Goal: Task Accomplishment & Management: Manage account settings

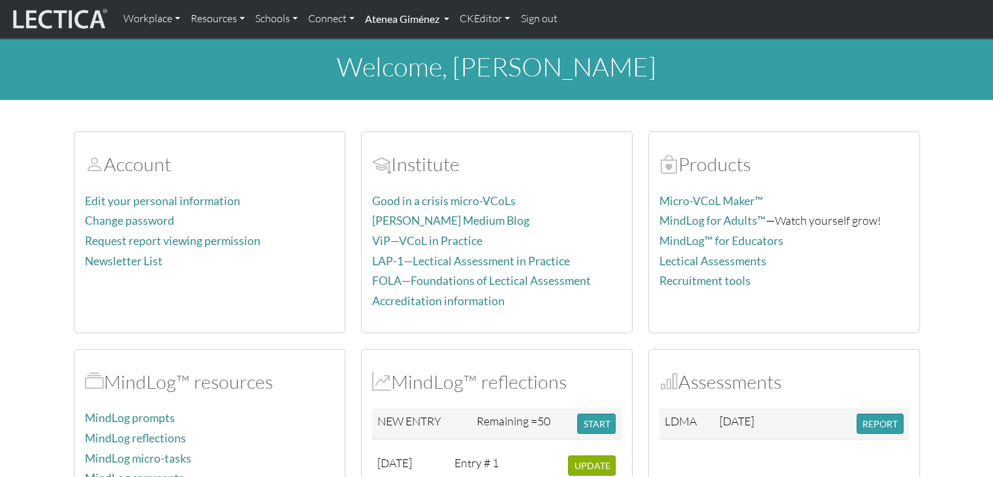
click at [386, 14] on link "Atenea Giménez" at bounding box center [407, 18] width 95 height 27
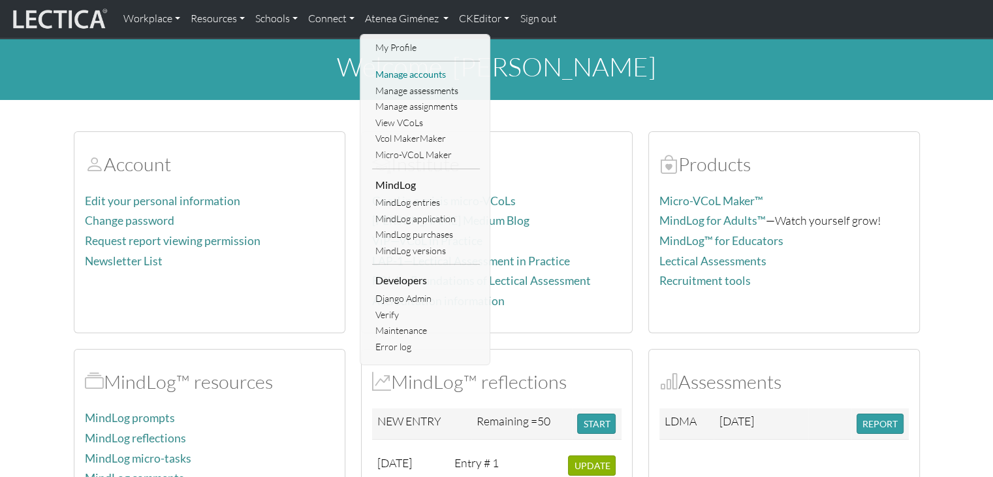
click at [413, 80] on link "Manage accounts" at bounding box center [426, 75] width 108 height 16
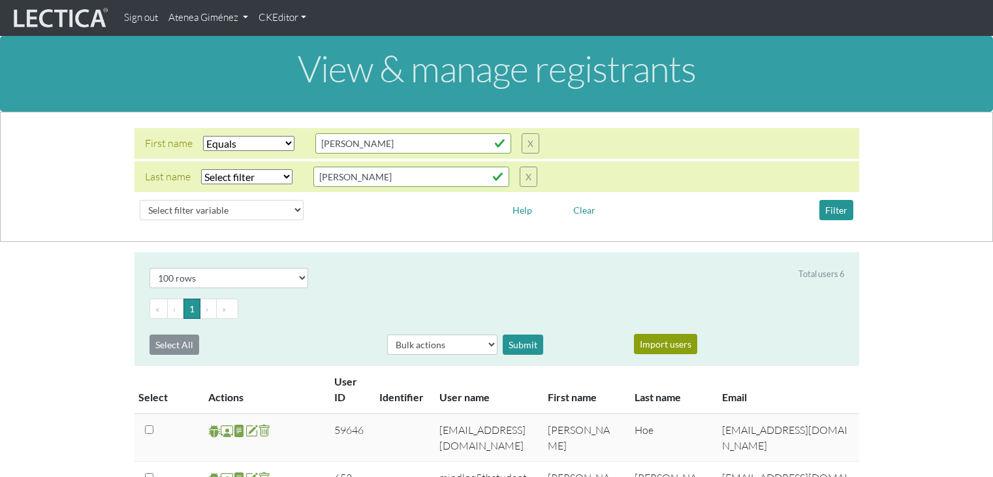
select select "iexact"
select select "100"
click at [208, 206] on select "Select filter variable User ID User name First name Last name Email Impersonate…" at bounding box center [222, 210] width 164 height 20
select select "email"
click at [140, 220] on select "Select filter variable User ID User name First name Last name Email Impersonate…" at bounding box center [222, 210] width 164 height 20
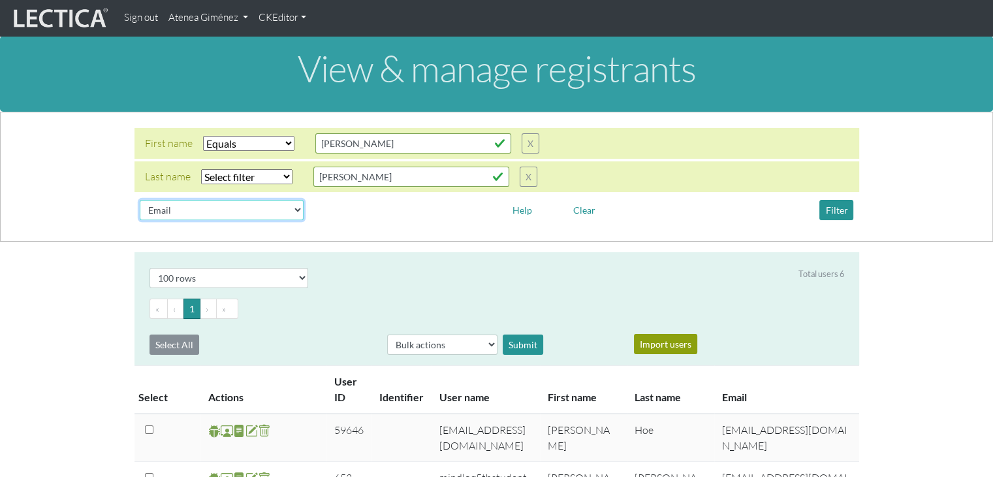
select select
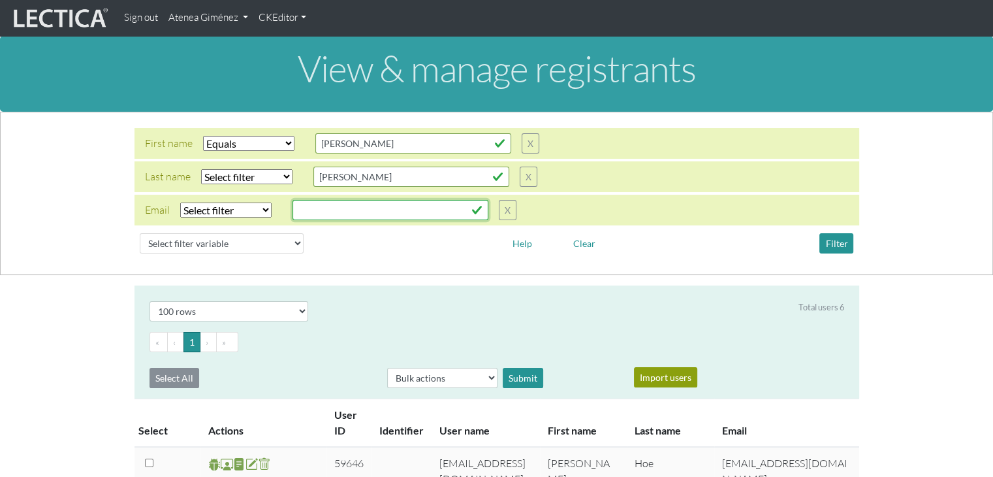
click at [363, 207] on input "text" at bounding box center [391, 210] width 196 height 20
paste input "[PERSON_NAME][EMAIL_ADDRESS][DOMAIN_NAME]"
type input "[PERSON_NAME][EMAIL_ADDRESS][DOMAIN_NAME]"
click at [291, 145] on select "Select filter Equals Does not equal Contains Does not contain Starts with Ends …" at bounding box center [248, 143] width 91 height 15
select select
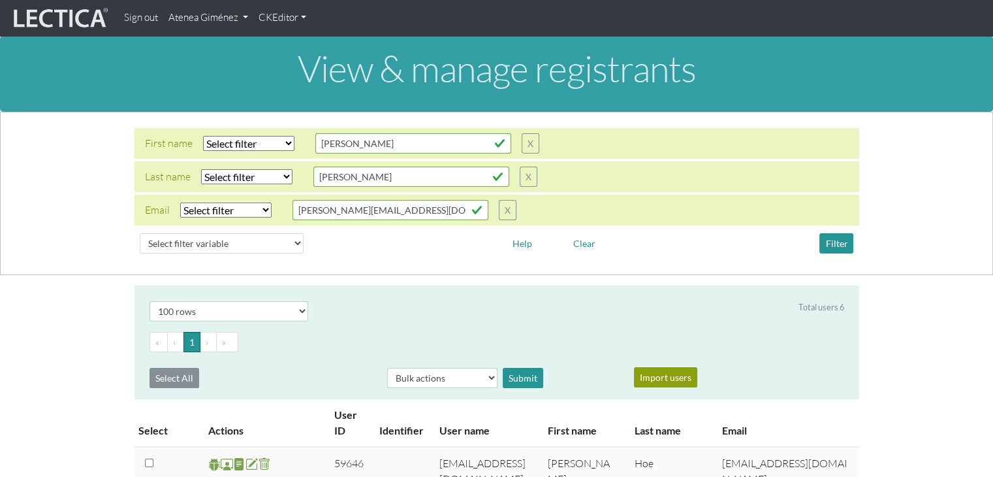
click at [203, 136] on select "Select filter Equals Does not equal Contains Does not contain Starts with Ends …" at bounding box center [248, 143] width 91 height 15
click at [838, 244] on button "Filter" at bounding box center [837, 243] width 34 height 20
click at [230, 215] on select "Select filter Equals Does not equal Contains Does not contain Starts with Ends …" at bounding box center [225, 209] width 91 height 15
select select "iexact"
click at [180, 202] on select "Select filter Equals Does not equal Contains Does not contain Starts with Ends …" at bounding box center [225, 209] width 91 height 15
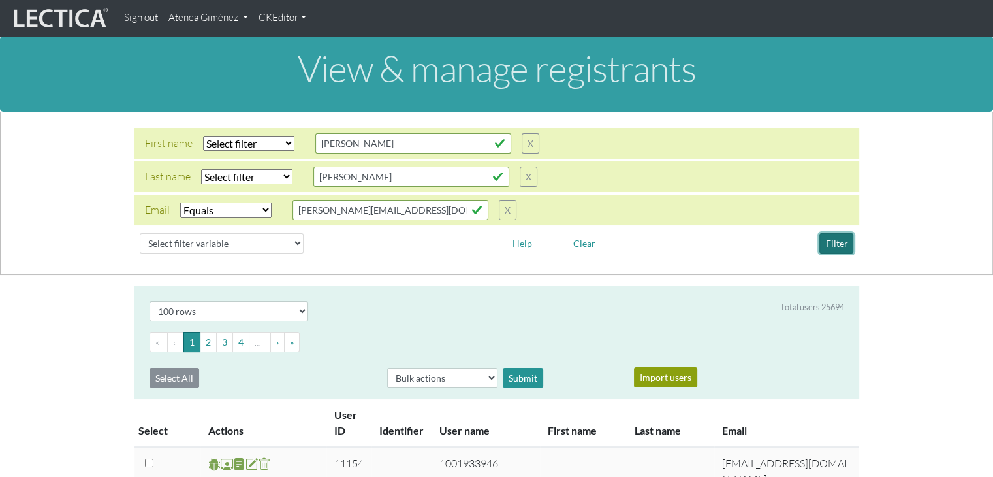
click at [851, 241] on button "Filter" at bounding box center [837, 243] width 34 height 20
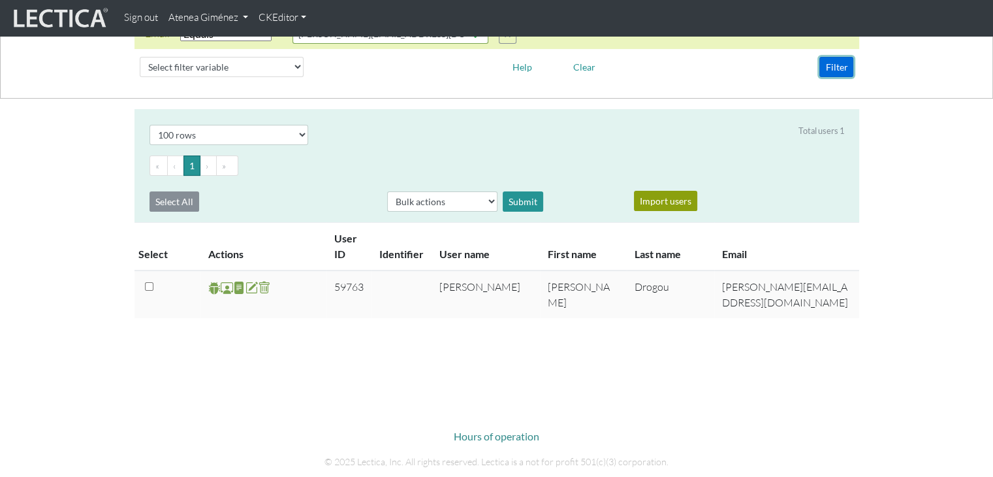
scroll to position [133, 0]
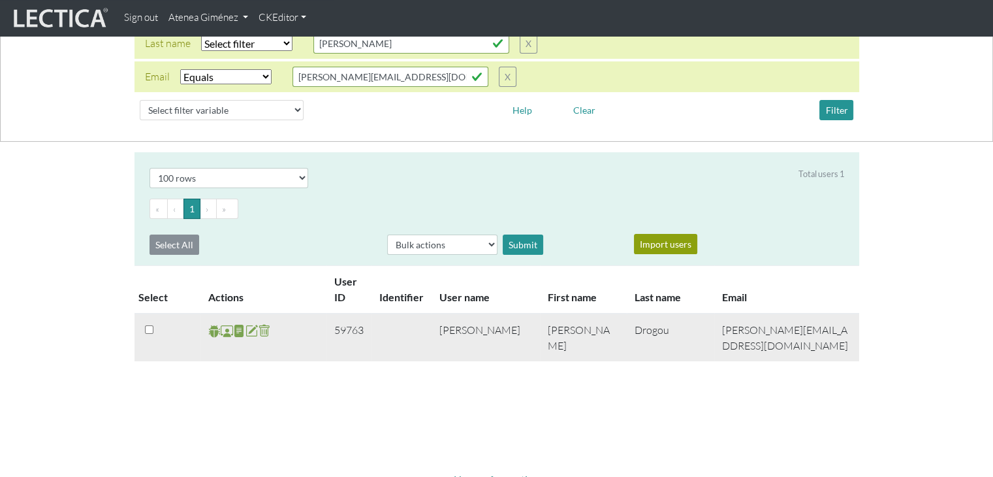
click at [224, 330] on span at bounding box center [227, 330] width 12 height 15
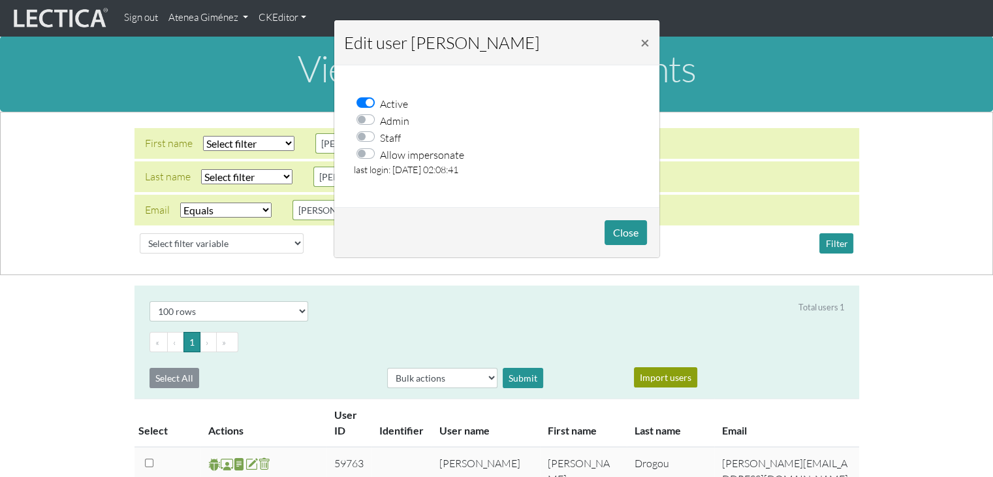
click at [360, 147] on div "Allow impersonate" at bounding box center [502, 154] width 295 height 17
click at [380, 152] on label "Allow impersonate" at bounding box center [422, 154] width 84 height 17
click at [366, 152] on input "Allow impersonate" at bounding box center [369, 152] width 10 height 13
checkbox input "true"
click at [633, 234] on button "Close" at bounding box center [626, 232] width 42 height 25
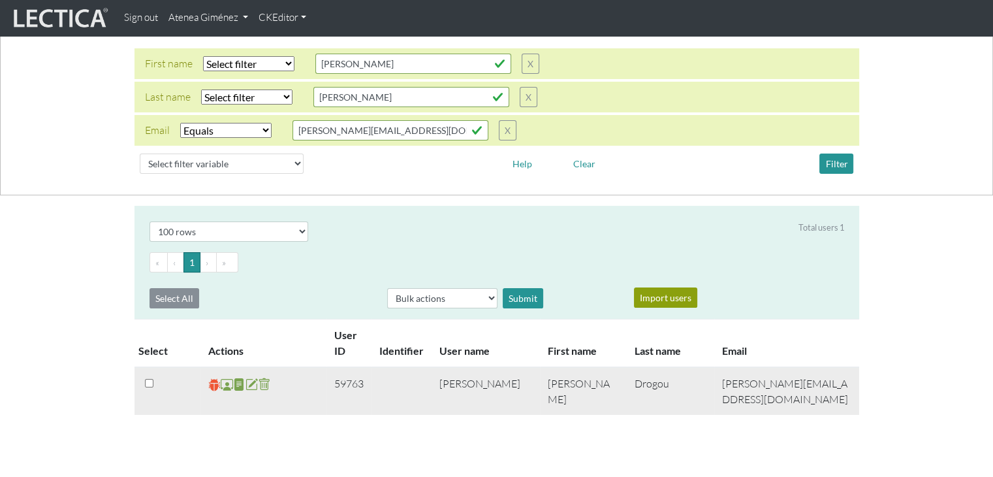
scroll to position [80, 0]
click at [213, 380] on span at bounding box center [214, 383] width 12 height 15
